Goal: Find specific page/section: Find specific page/section

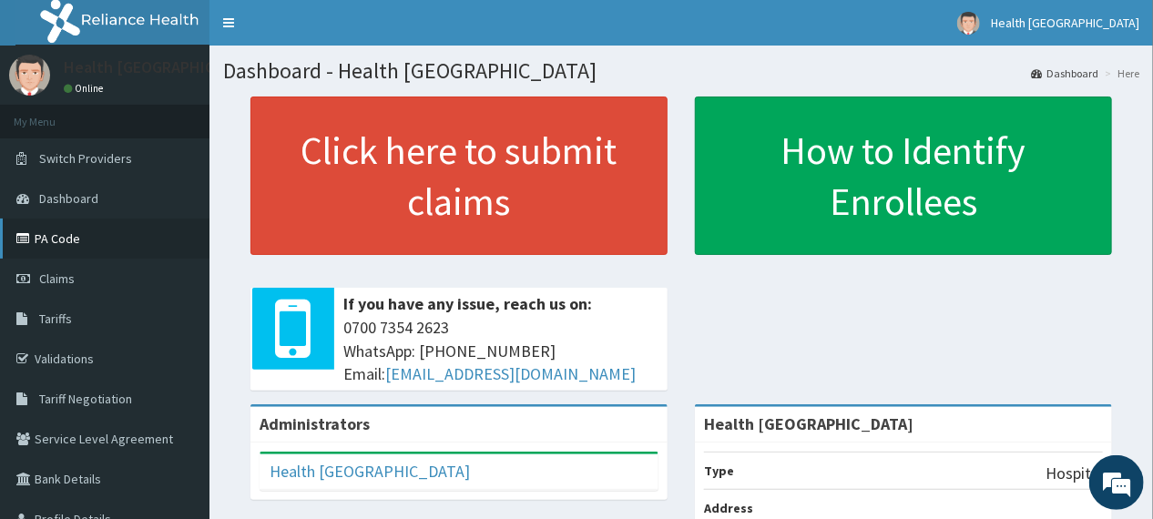
click at [66, 234] on link "PA Code" at bounding box center [104, 239] width 209 height 40
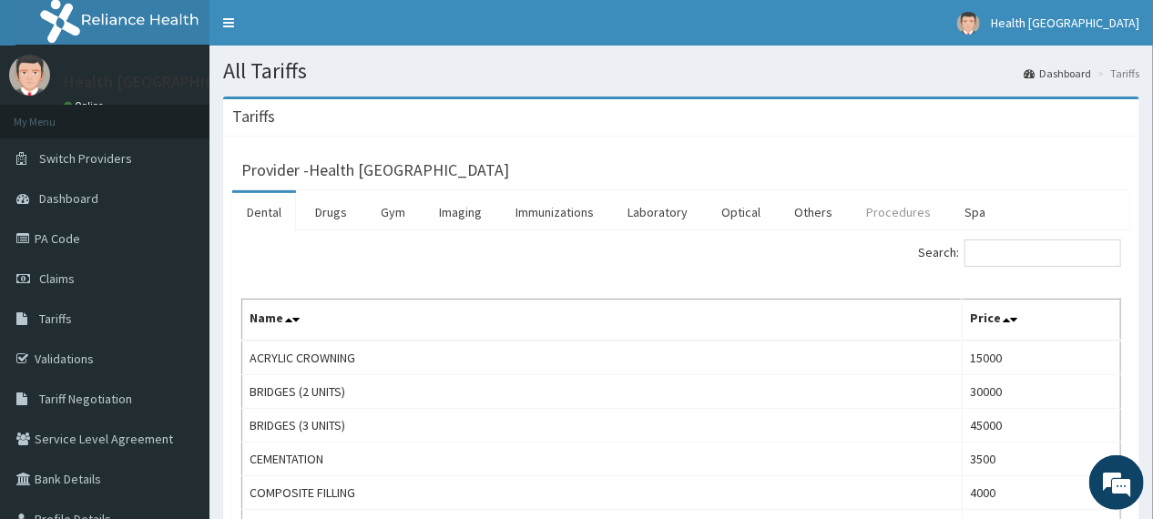
click at [872, 217] on link "Procedures" at bounding box center [898, 212] width 94 height 38
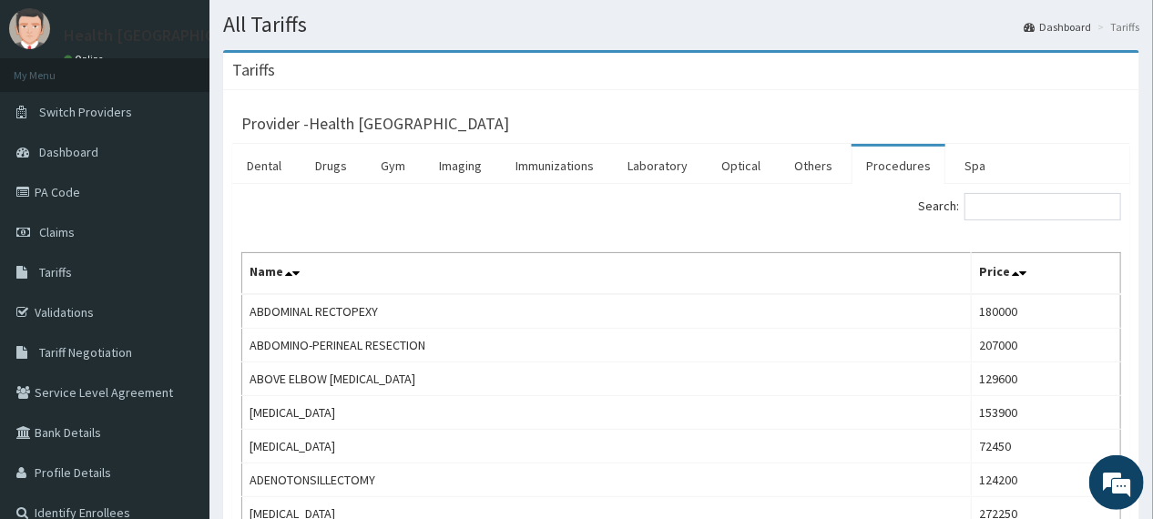
scroll to position [73, 0]
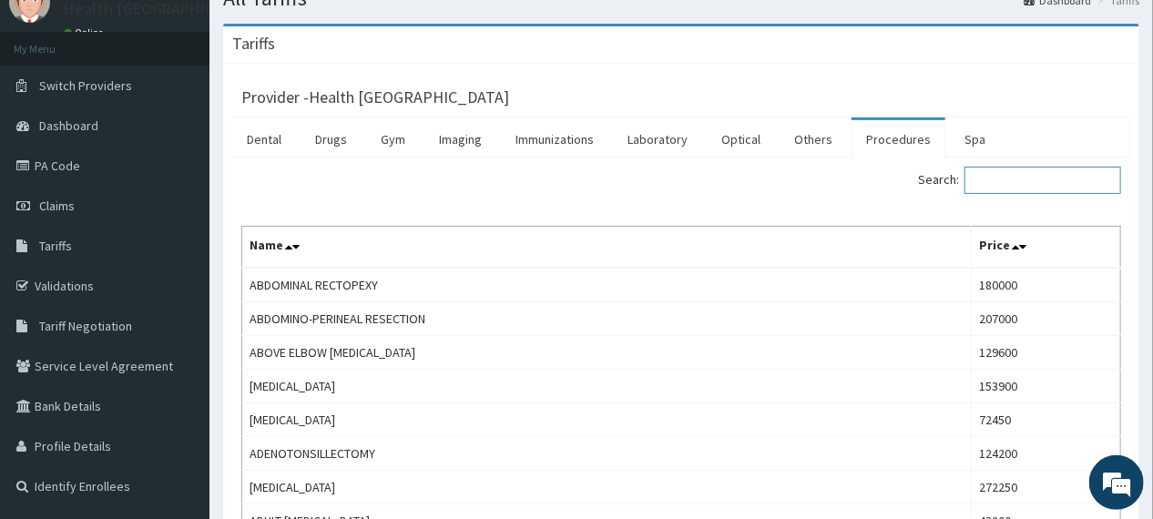
click at [1039, 179] on input "Search:" at bounding box center [1042, 180] width 157 height 27
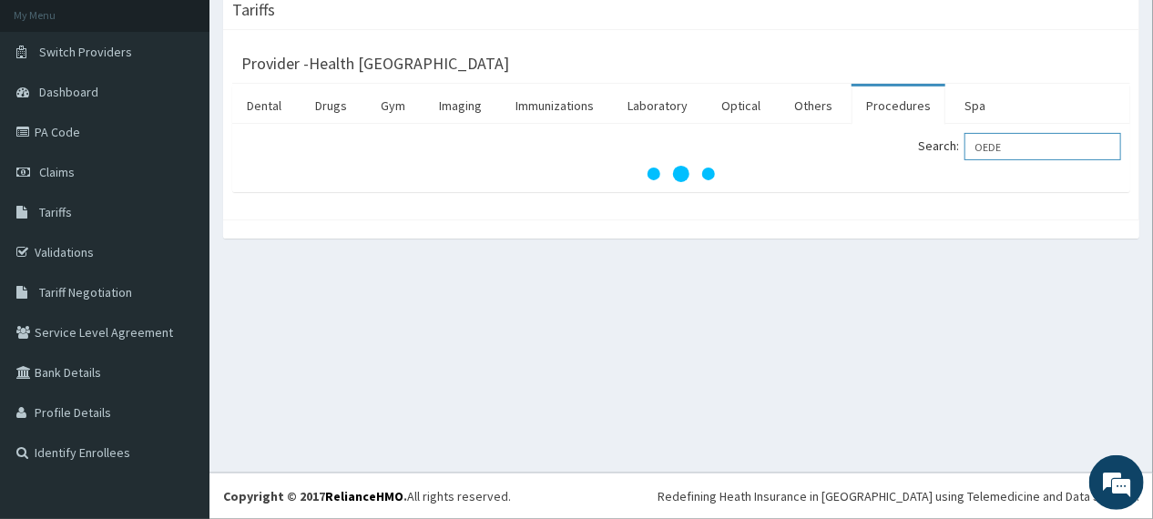
scroll to position [107, 0]
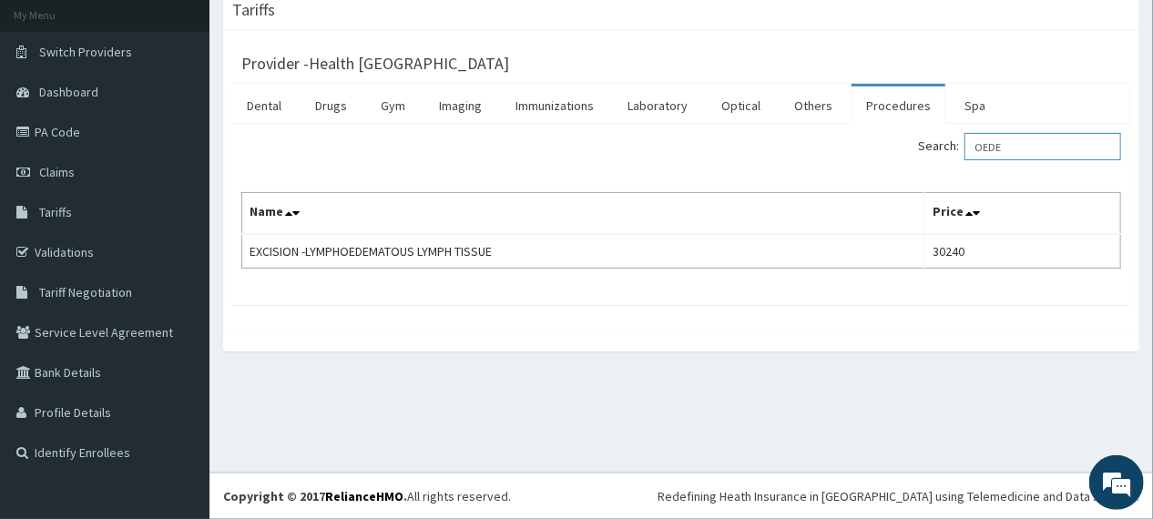
type input "OEDE"
click at [871, 108] on link "Procedures" at bounding box center [898, 106] width 94 height 38
click at [805, 111] on link "Others" at bounding box center [812, 106] width 67 height 38
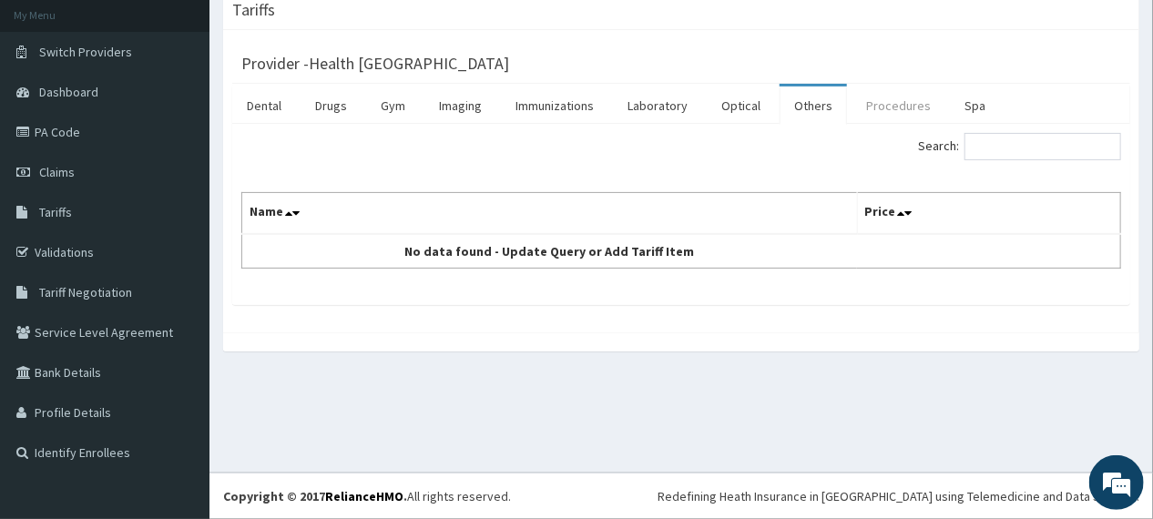
click at [888, 107] on link "Procedures" at bounding box center [898, 106] width 94 height 38
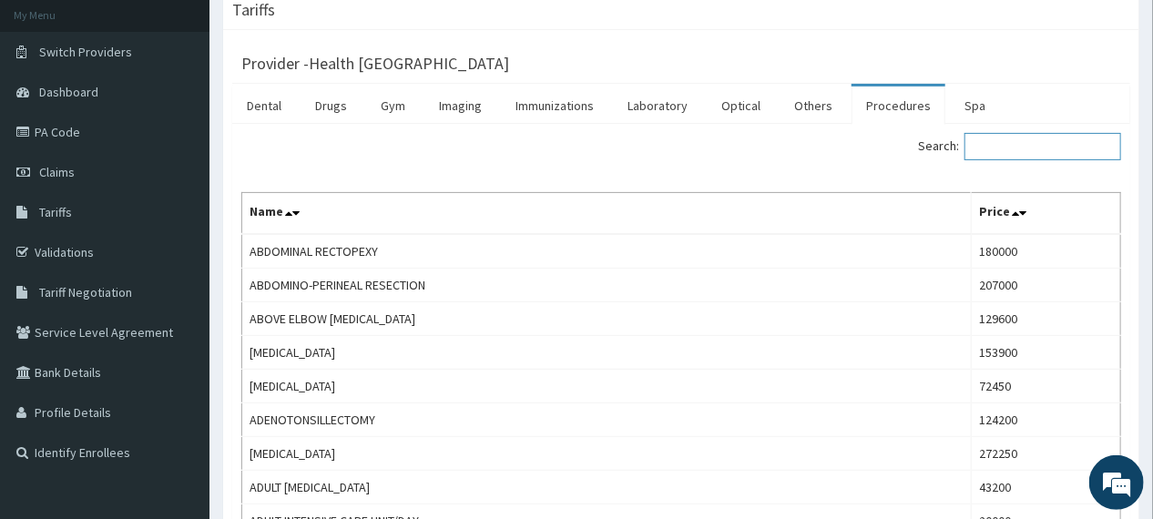
click at [1023, 147] on input "Search:" at bounding box center [1042, 146] width 157 height 27
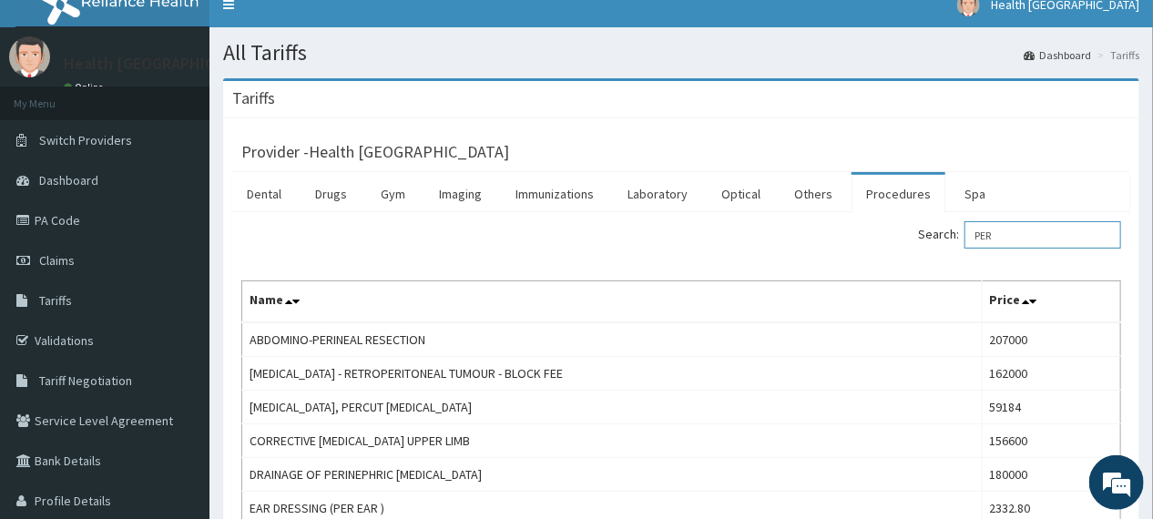
scroll to position [0, 0]
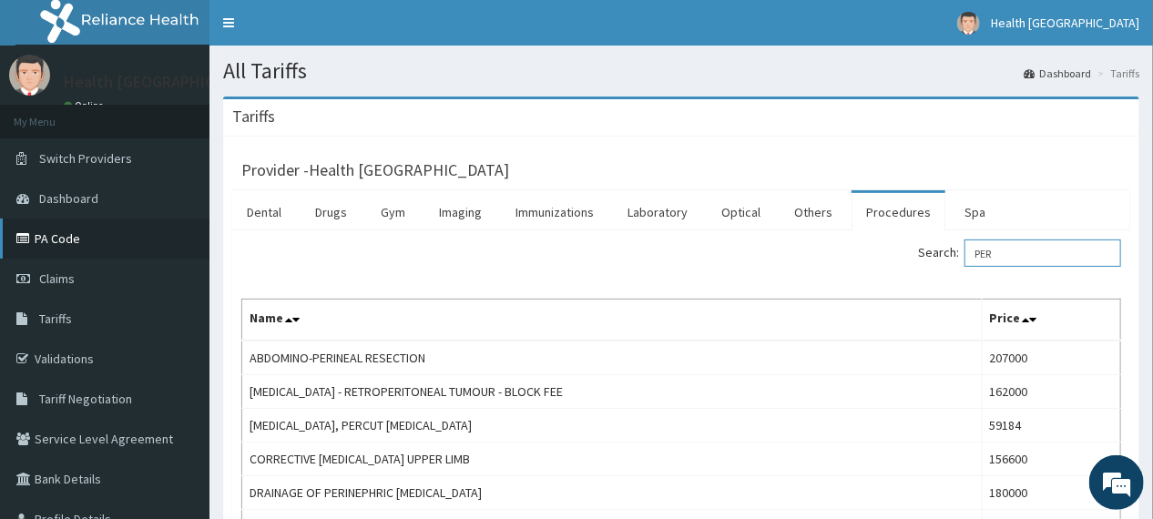
type input "PER"
click at [50, 248] on link "PA Code" at bounding box center [104, 239] width 209 height 40
